Goal: Navigation & Orientation: Find specific page/section

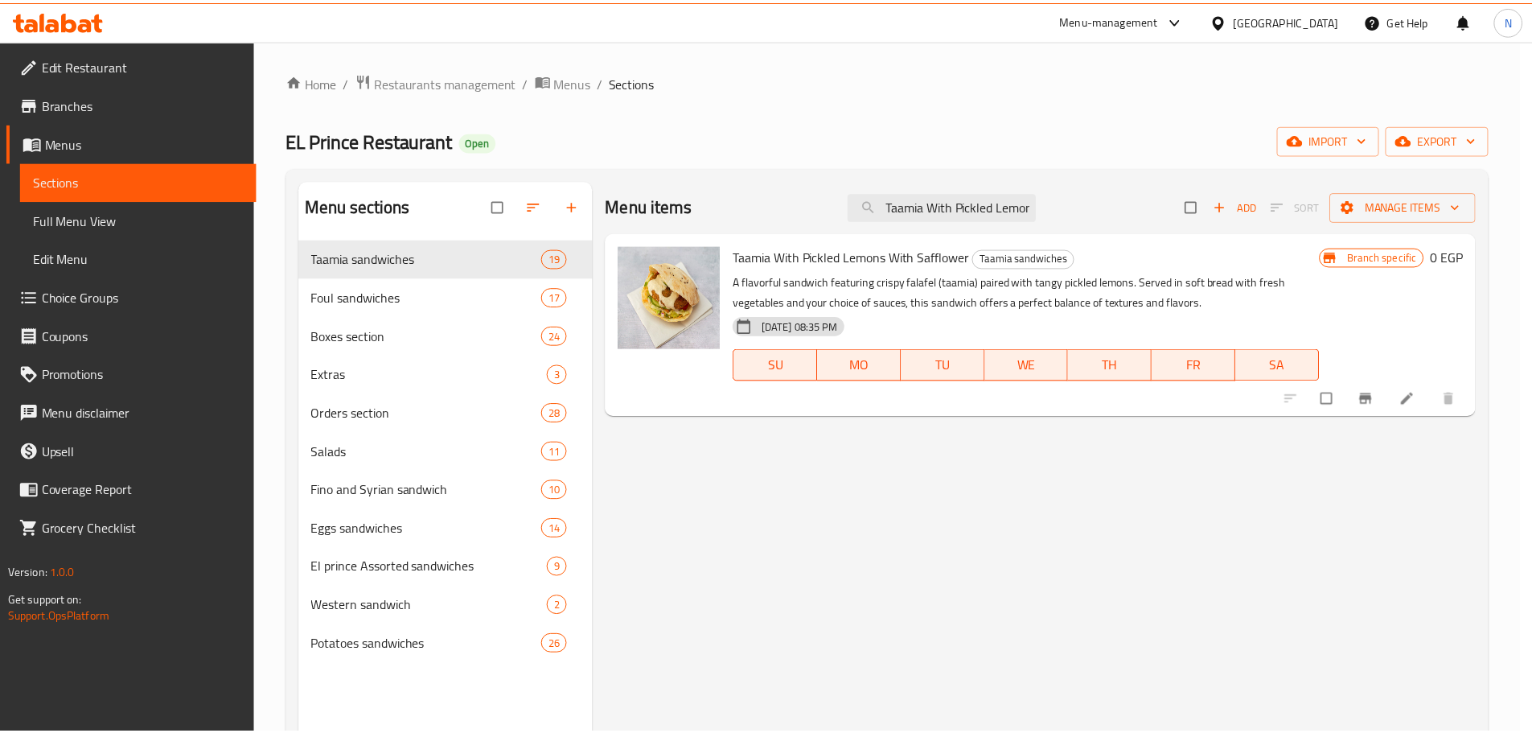
scroll to position [225, 0]
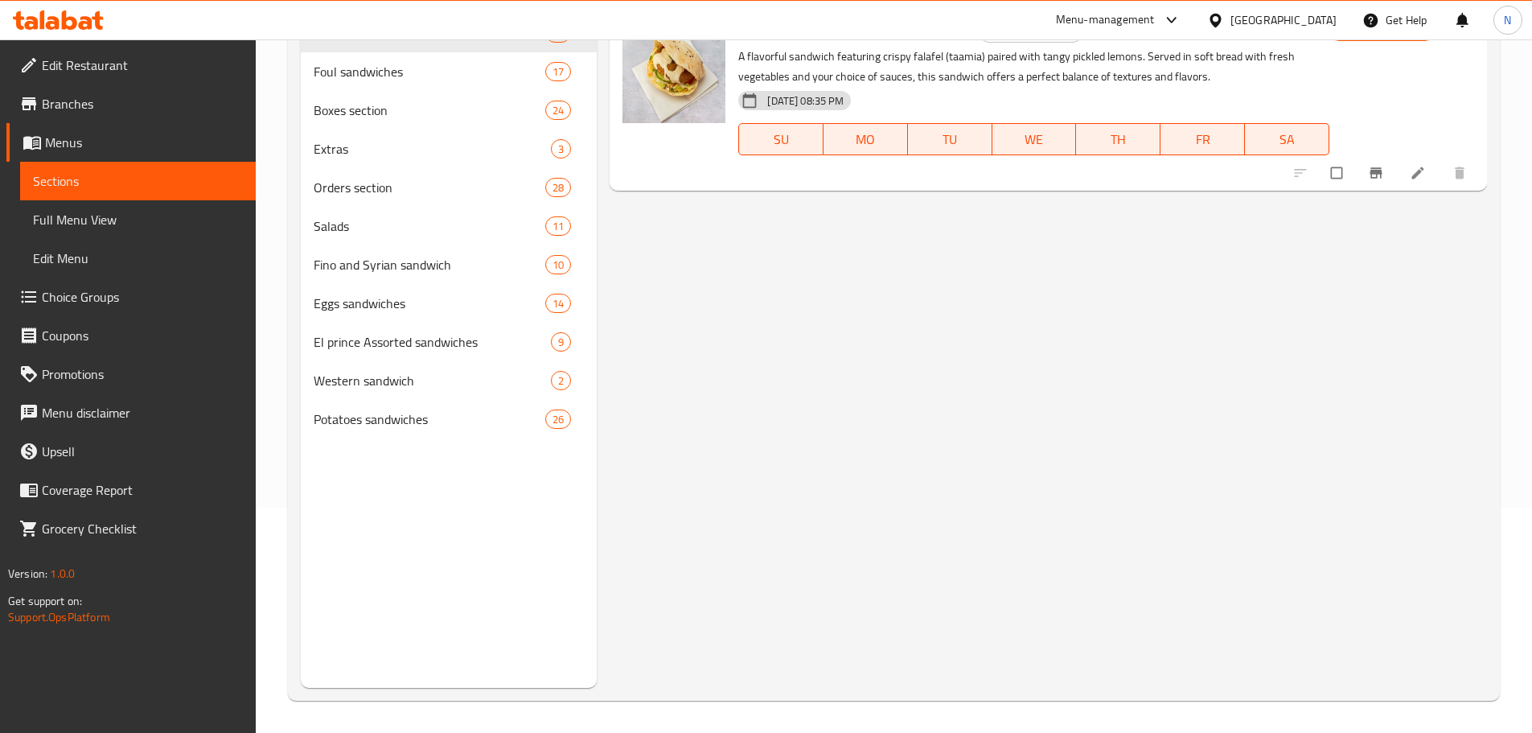
click at [1295, 33] on div "[GEOGRAPHIC_DATA]" at bounding box center [1271, 20] width 155 height 39
click at [1308, 24] on div "[GEOGRAPHIC_DATA]" at bounding box center [1284, 20] width 106 height 18
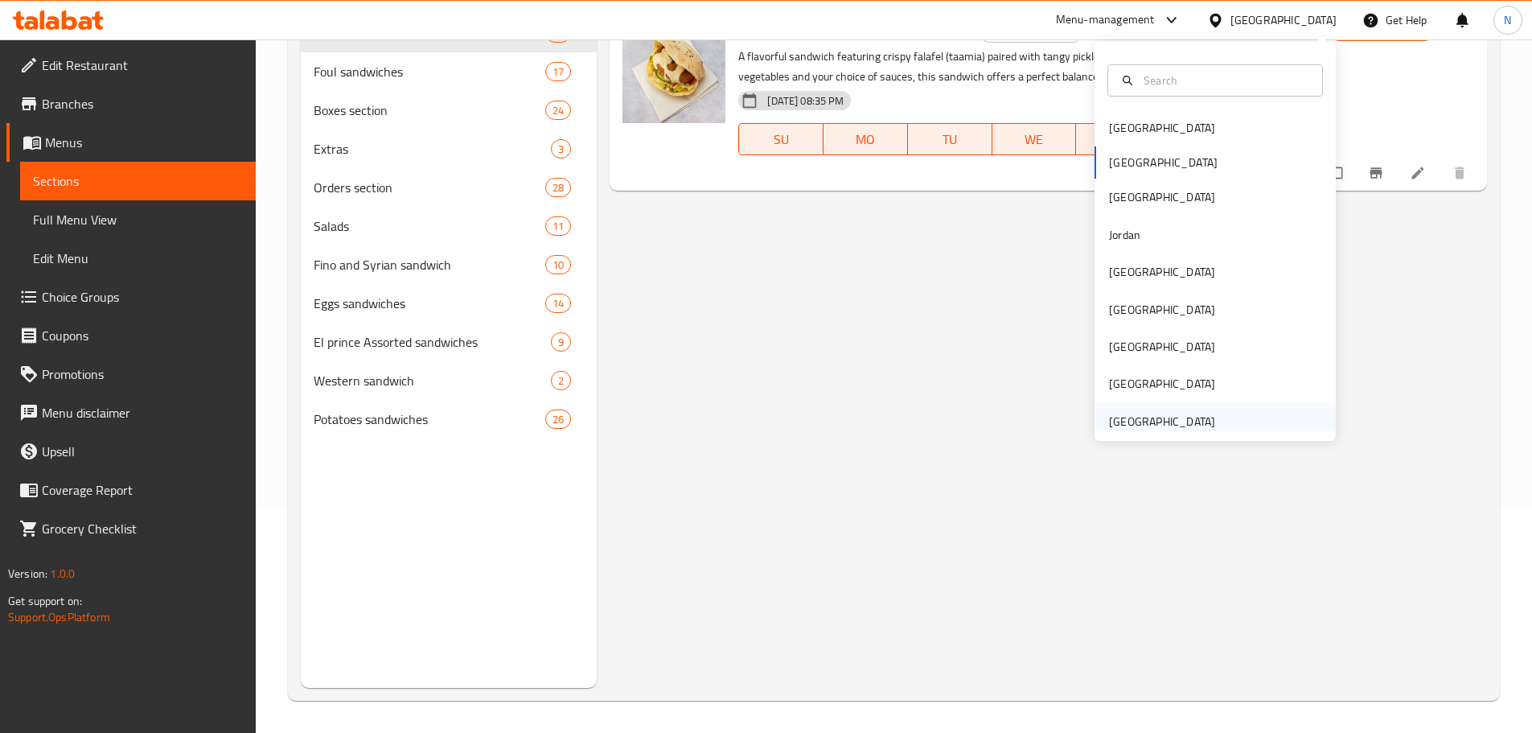
click at [1135, 424] on div "[GEOGRAPHIC_DATA]" at bounding box center [1162, 422] width 106 height 18
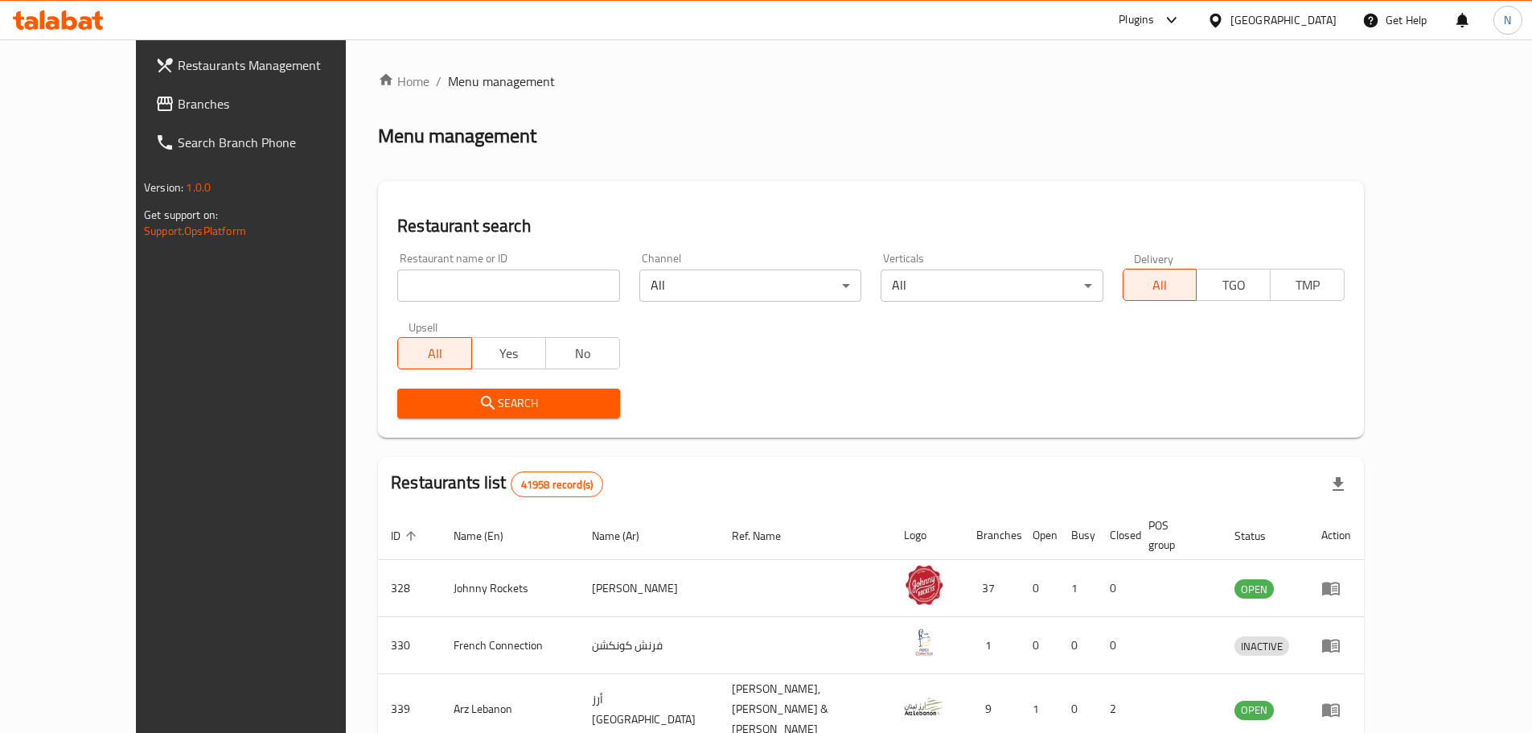
click at [178, 105] on span "Branches" at bounding box center [278, 103] width 201 height 19
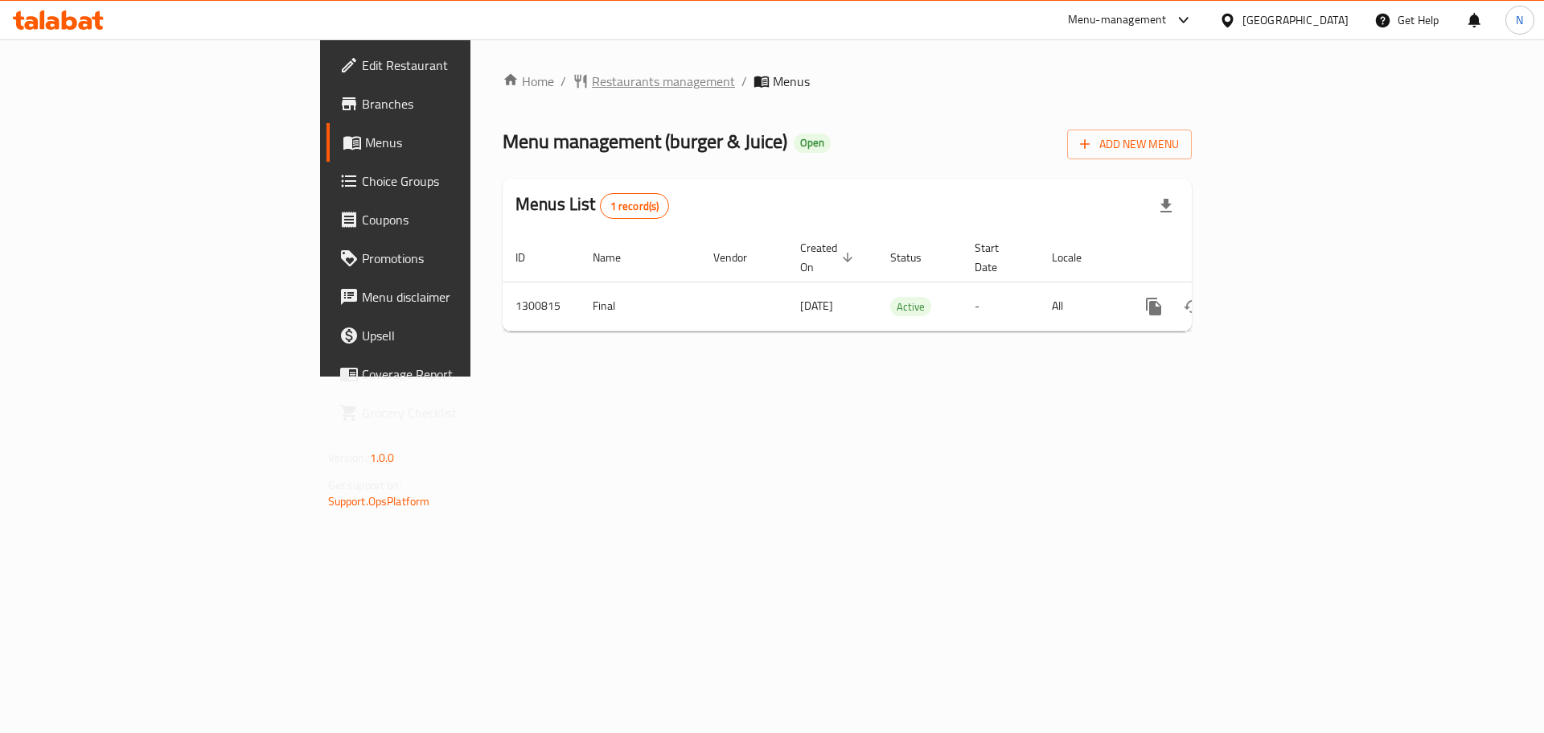
click at [592, 90] on span "Restaurants management" at bounding box center [663, 81] width 143 height 19
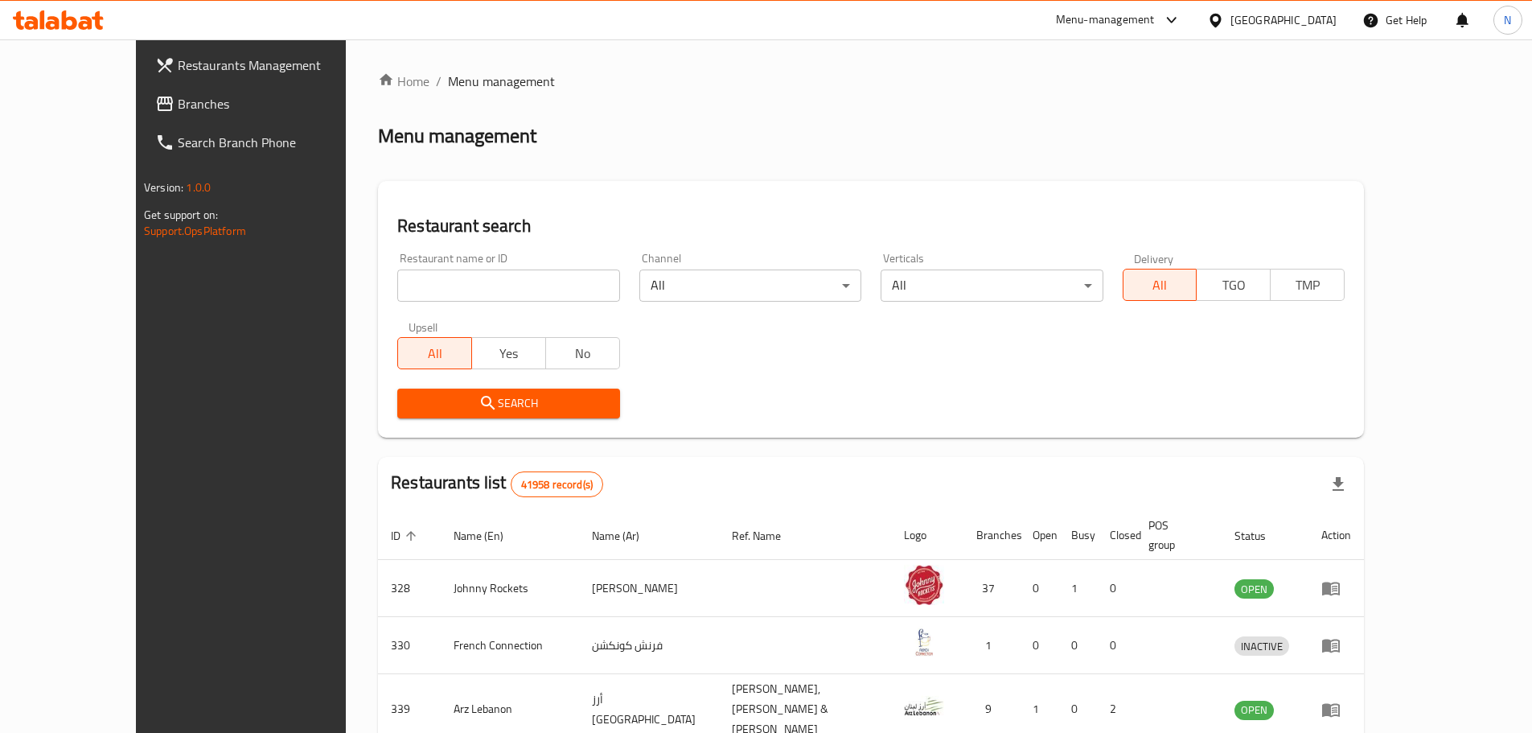
click at [35, 106] on div at bounding box center [766, 366] width 1532 height 733
click at [157, 106] on icon at bounding box center [165, 104] width 16 height 14
